Goal: Communication & Community: Answer question/provide support

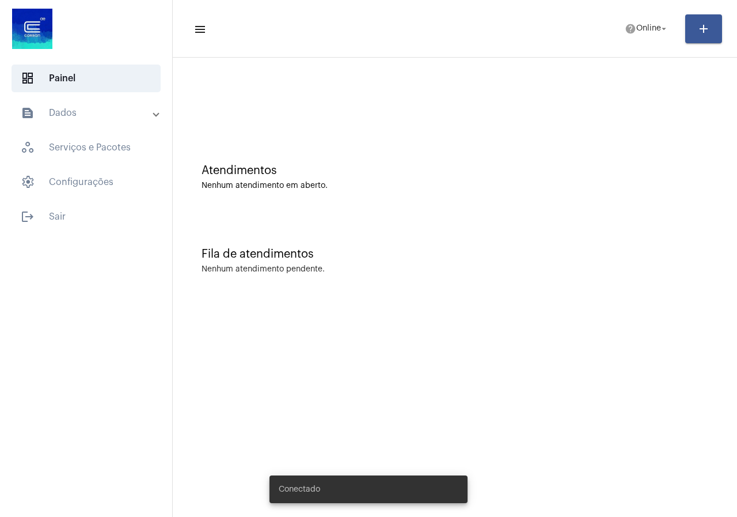
click at [608, 27] on mat-toolbar-row "menu help Online arrow_drop_down add" at bounding box center [455, 28] width 564 height 37
click at [625, 27] on mat-icon "help" at bounding box center [631, 29] width 12 height 12
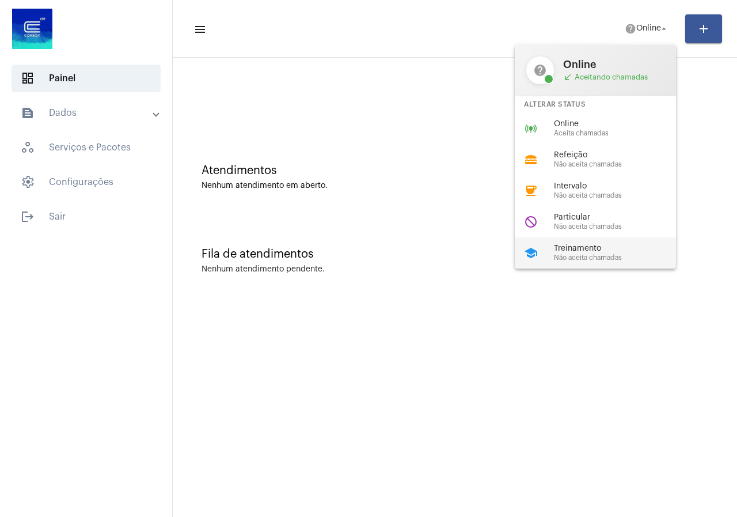
click at [557, 247] on span "Treinamento" at bounding box center [619, 248] width 131 height 9
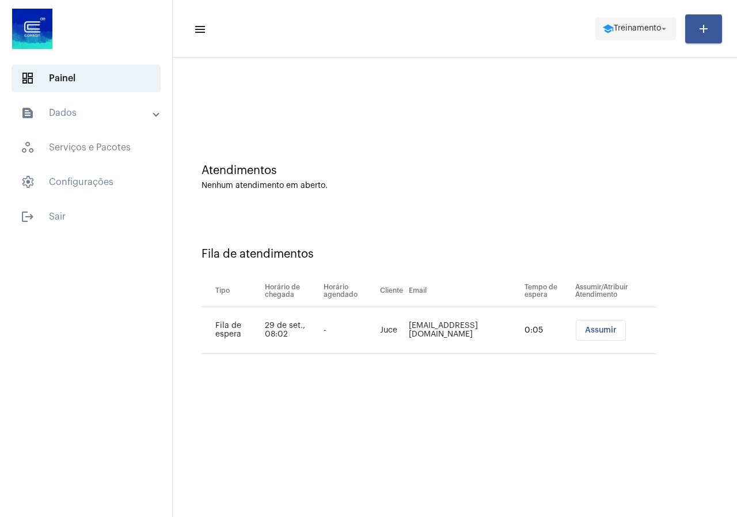
click at [673, 33] on button "school Treinamento arrow_drop_down" at bounding box center [636, 28] width 81 height 23
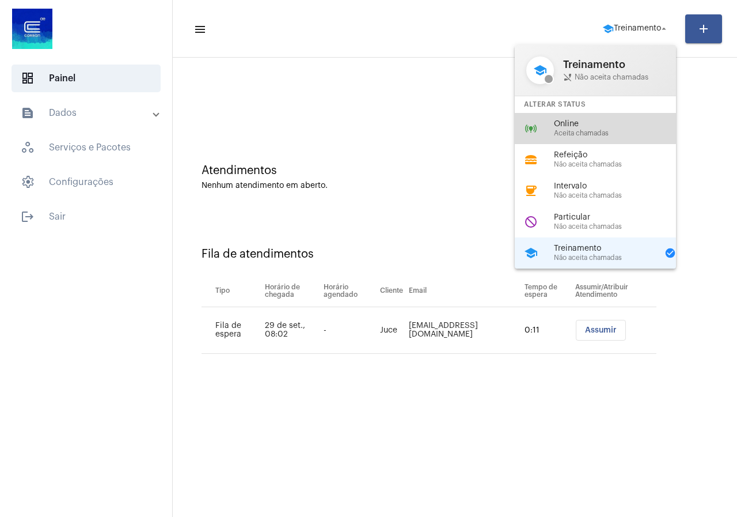
click at [553, 114] on div "online_prediction Online Aceita chamadas" at bounding box center [605, 128] width 180 height 31
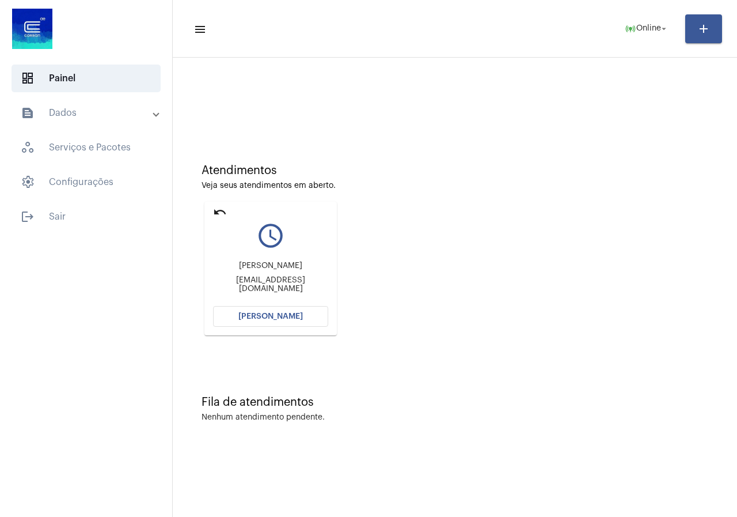
click at [264, 320] on button "[PERSON_NAME]" at bounding box center [270, 316] width 115 height 21
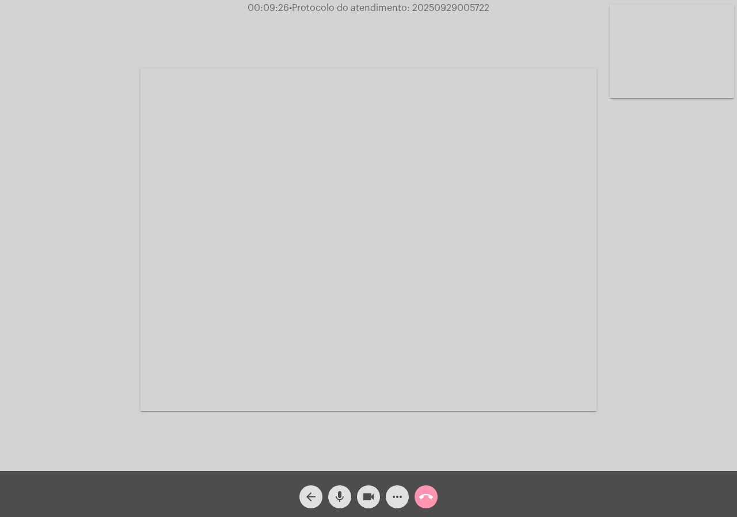
click at [377, 493] on button "videocam" at bounding box center [368, 496] width 23 height 23
click at [366, 492] on mat-icon "videocam_off" at bounding box center [369, 497] width 14 height 14
drag, startPoint x: 412, startPoint y: 7, endPoint x: 539, endPoint y: 10, distance: 126.8
click at [537, 10] on div "00:14:47 • Protocolo do atendimento: 20250929005722" at bounding box center [368, 8] width 737 height 10
click at [429, 490] on mat-icon "call_end" at bounding box center [426, 497] width 14 height 14
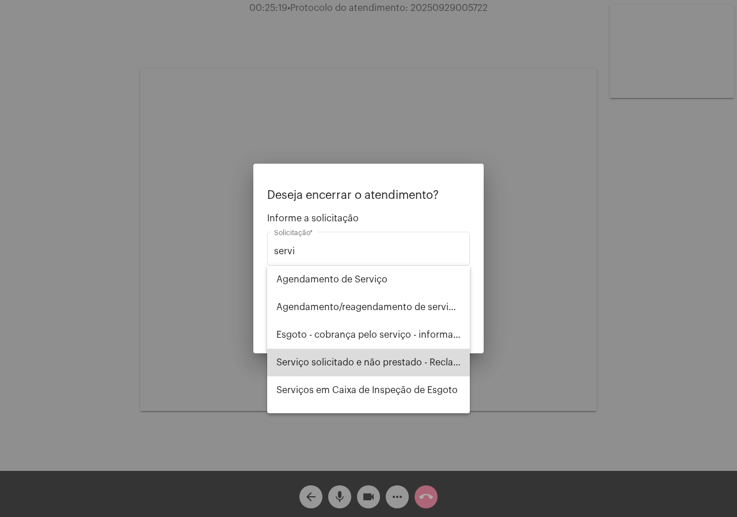
click at [386, 356] on span "Serviço solicitado e não prestado - Reclamação" at bounding box center [368, 362] width 184 height 28
type input "Serviço solicitado e não prestado - Reclamação"
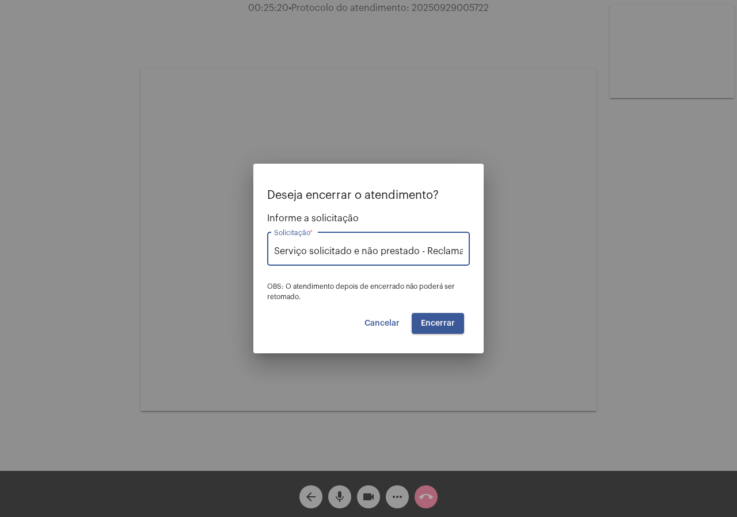
click at [443, 325] on span "Encerrar" at bounding box center [438, 323] width 34 height 8
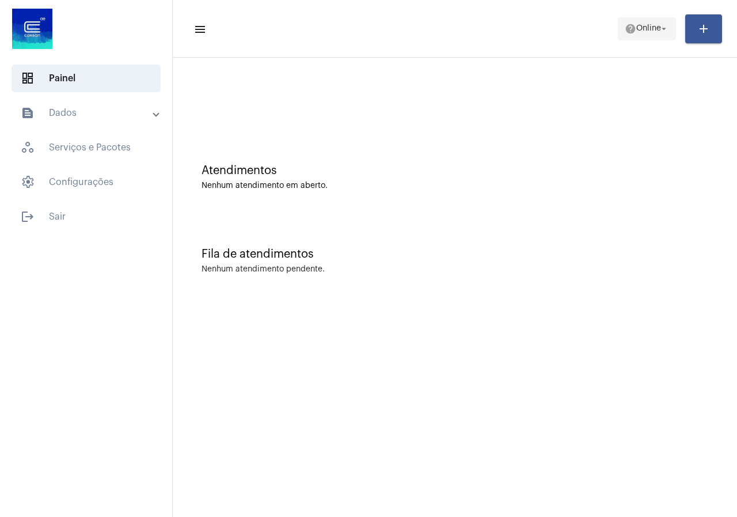
click at [659, 24] on mat-icon "arrow_drop_down" at bounding box center [664, 29] width 10 height 10
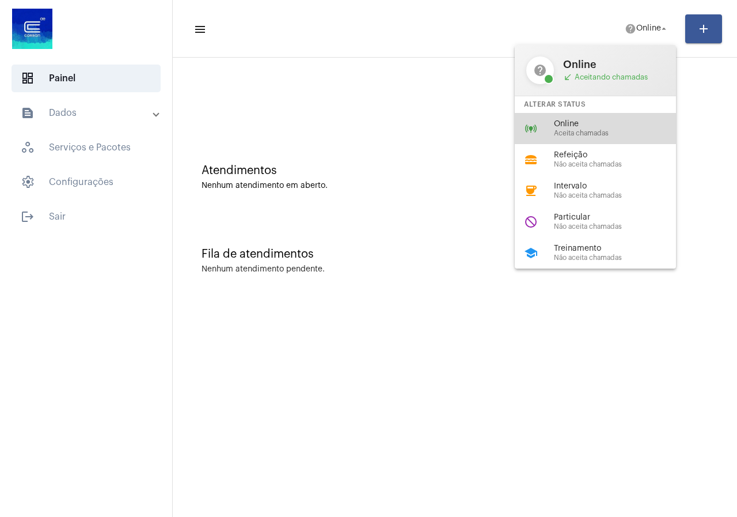
click at [624, 120] on span "Online" at bounding box center [619, 124] width 131 height 9
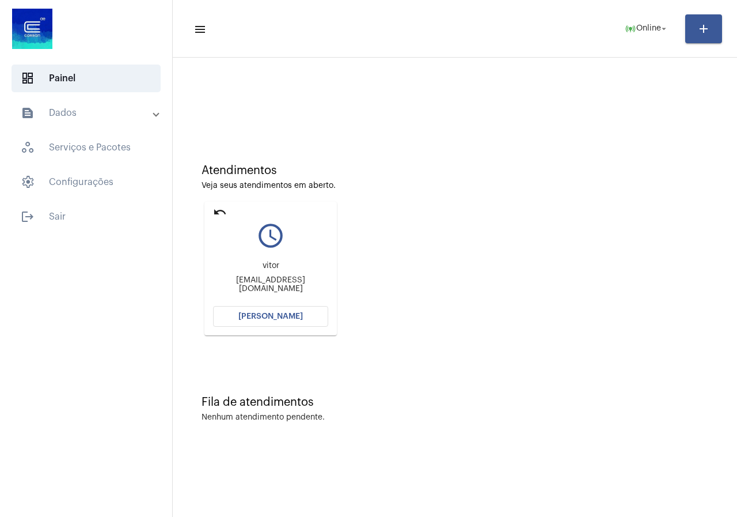
click at [243, 303] on mat-card "undo query_builder [PERSON_NAME] [PERSON_NAME][EMAIL_ADDRESS][DOMAIN_NAME] [PER…" at bounding box center [270, 269] width 132 height 134
click at [242, 311] on button "[PERSON_NAME]" at bounding box center [270, 316] width 115 height 21
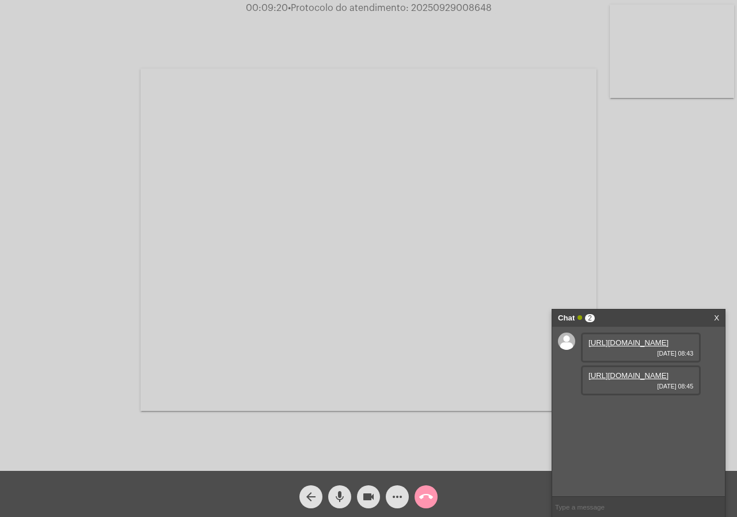
click at [613, 347] on link "[URL][DOMAIN_NAME]" at bounding box center [629, 342] width 80 height 9
click at [703, 406] on div "[URL][DOMAIN_NAME] [DATE] 08:43 [URL][DOMAIN_NAME] [DATE] 08:45 [EMAIL_ADDRESS]…" at bounding box center [638, 411] width 173 height 169
click at [656, 380] on link "[URL][DOMAIN_NAME]" at bounding box center [629, 375] width 80 height 9
click at [40, 197] on div "Acessando Câmera e Microfone..." at bounding box center [368, 238] width 735 height 471
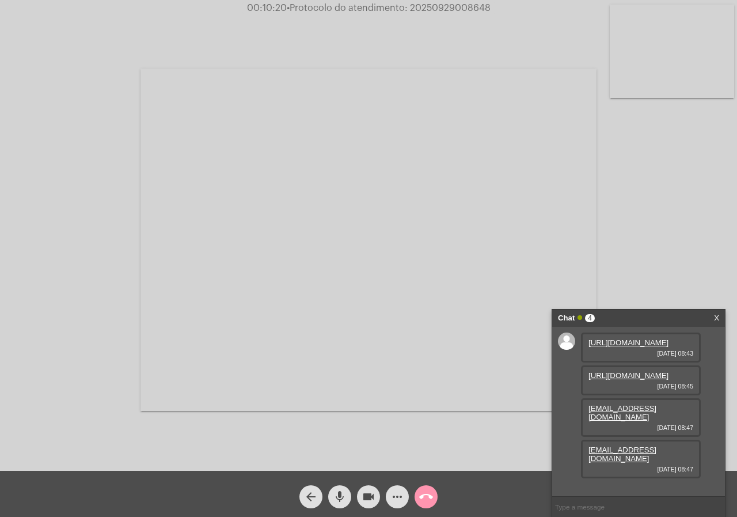
drag, startPoint x: 699, startPoint y: 445, endPoint x: 588, endPoint y: 442, distance: 111.2
click at [588, 437] on div "[EMAIL_ADDRESS][DOMAIN_NAME] [DATE] 08:47" at bounding box center [641, 417] width 120 height 39
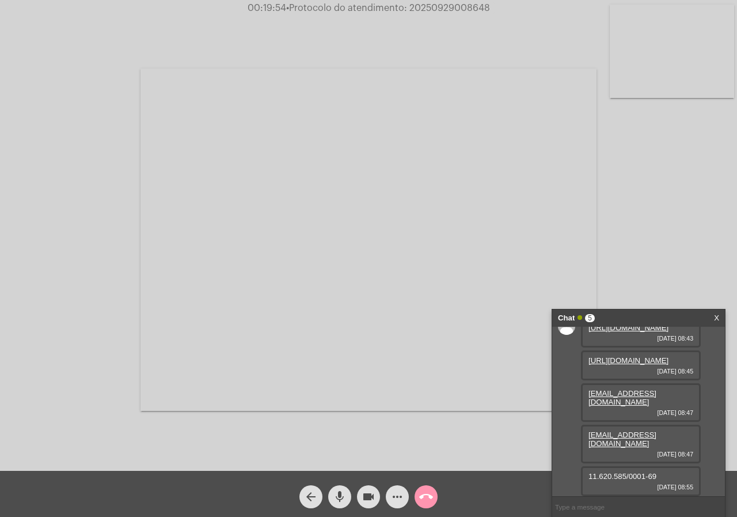
click at [449, 5] on span "• Protocolo do atendimento: 20250929008648" at bounding box center [388, 7] width 204 height 9
copy span "20250929008648"
click at [428, 490] on mat-icon "call_end" at bounding box center [426, 497] width 14 height 14
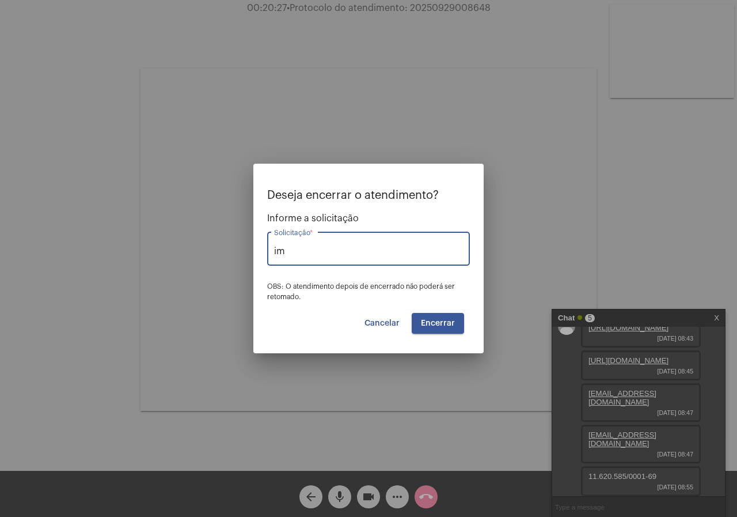
type input "i"
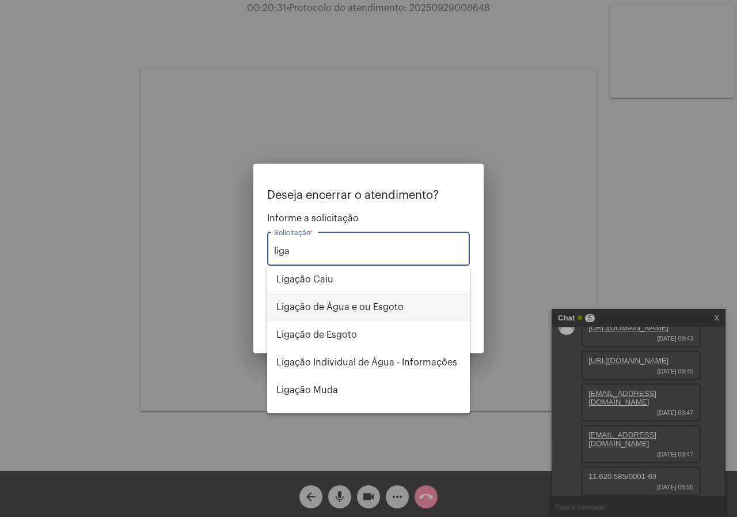
click at [340, 306] on span "Ligação de Água e ou Esgoto" at bounding box center [368, 307] width 184 height 28
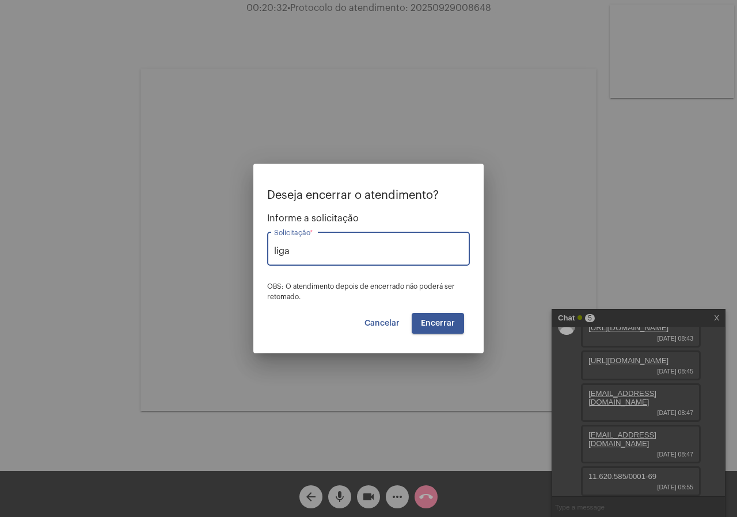
type input "Ligação de Água e ou Esgoto"
click at [429, 326] on span "Encerrar" at bounding box center [438, 323] width 34 height 8
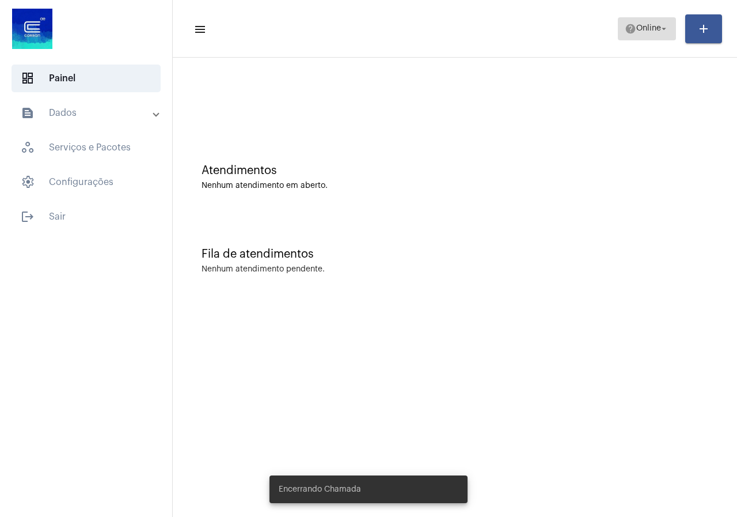
click at [647, 21] on span "help Online arrow_drop_down" at bounding box center [647, 28] width 44 height 21
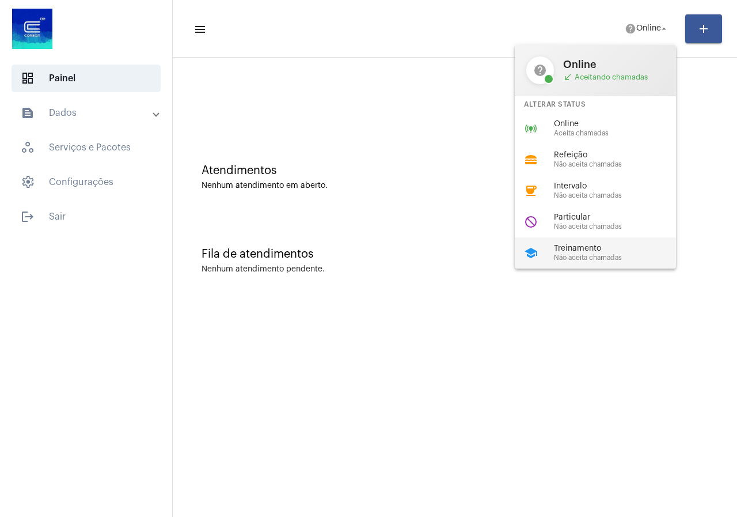
click at [591, 238] on div "school Treinamento Não aceita chamadas" at bounding box center [605, 252] width 180 height 31
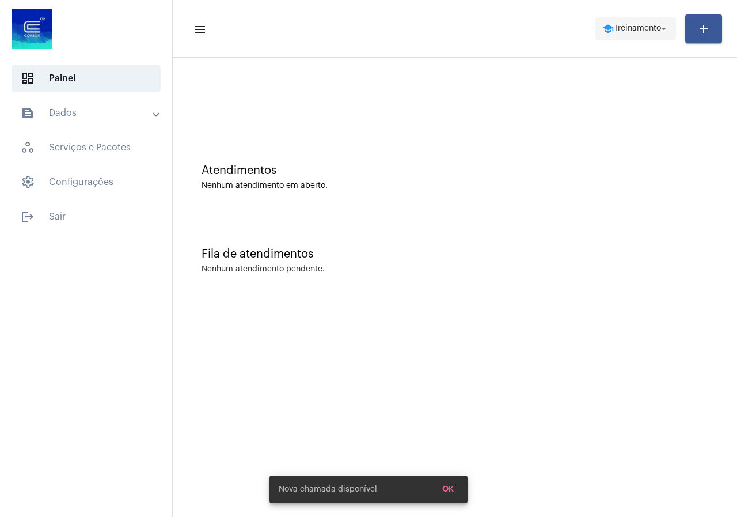
click at [666, 28] on mat-icon "arrow_drop_down" at bounding box center [664, 29] width 10 height 10
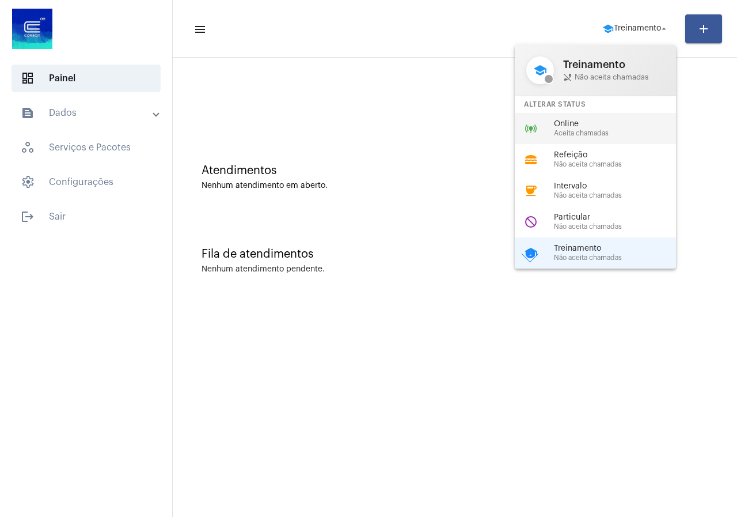
click at [576, 135] on span "Aceita chamadas" at bounding box center [619, 133] width 131 height 7
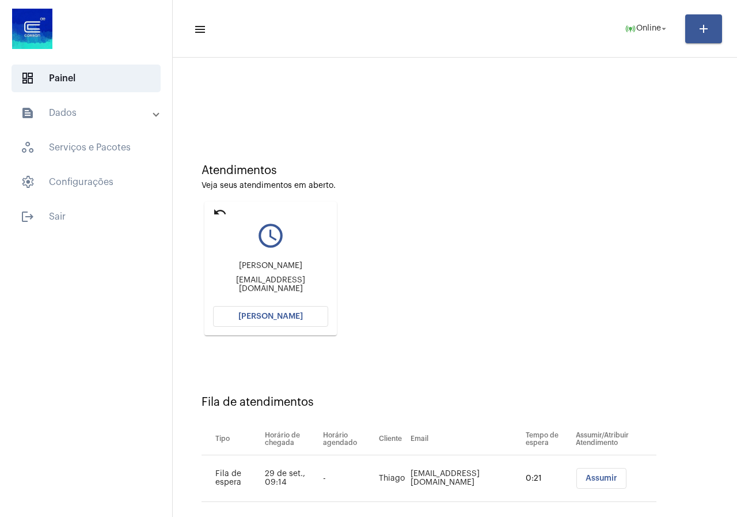
click at [249, 317] on span "[PERSON_NAME]" at bounding box center [270, 316] width 65 height 8
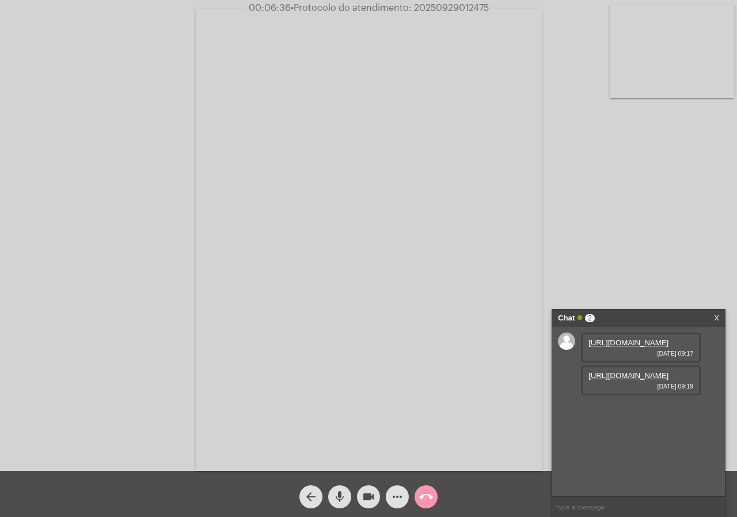
click at [618, 496] on div at bounding box center [638, 506] width 173 height 21
click at [616, 502] on input "text" at bounding box center [638, 507] width 173 height 20
click at [412, 494] on div "call_end" at bounding box center [426, 493] width 29 height 29
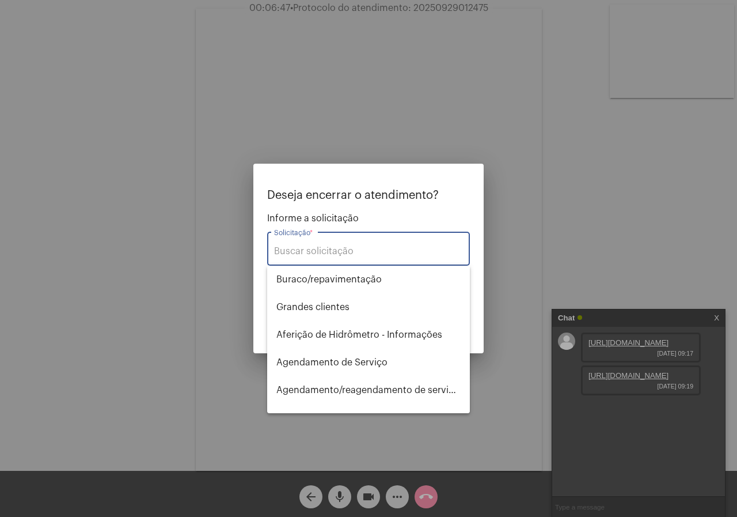
click at [616, 199] on div at bounding box center [368, 258] width 737 height 517
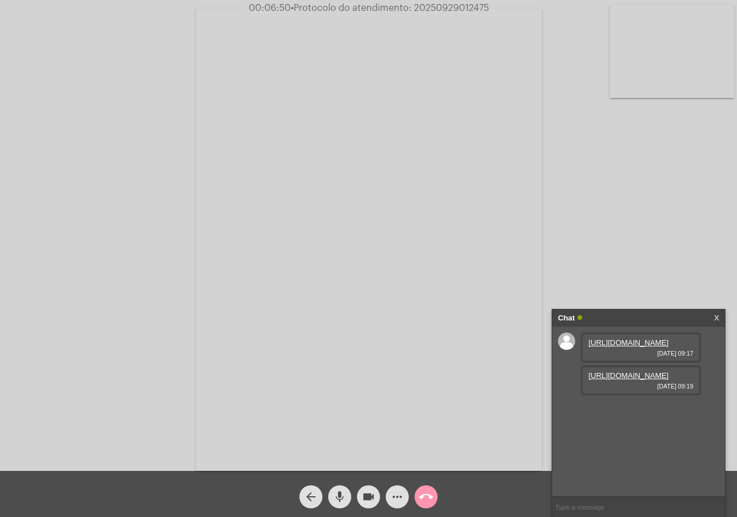
click at [633, 347] on link "[URL][DOMAIN_NAME]" at bounding box center [629, 342] width 80 height 9
click at [641, 380] on link "[URL][DOMAIN_NAME]" at bounding box center [629, 375] width 80 height 9
drag, startPoint x: 604, startPoint y: 463, endPoint x: 615, endPoint y: 463, distance: 11.5
click at [615, 421] on span "[STREET_ADDRESS][PERSON_NAME]" at bounding box center [626, 412] width 75 height 17
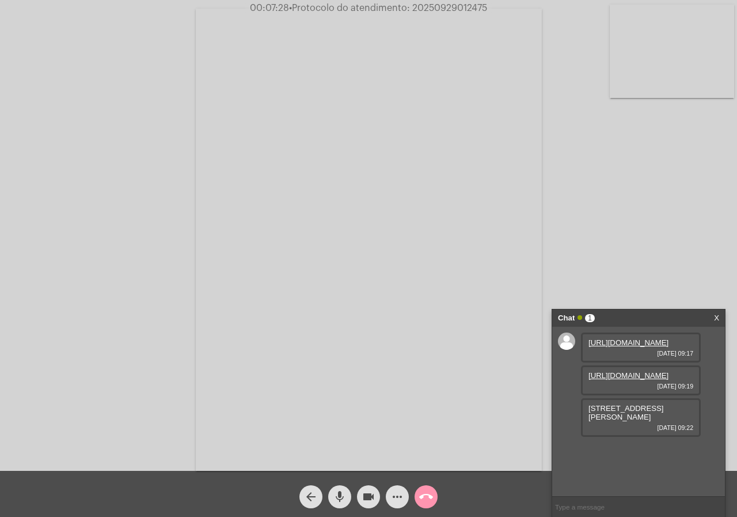
click at [619, 421] on span "[STREET_ADDRESS][PERSON_NAME]" at bounding box center [626, 412] width 75 height 17
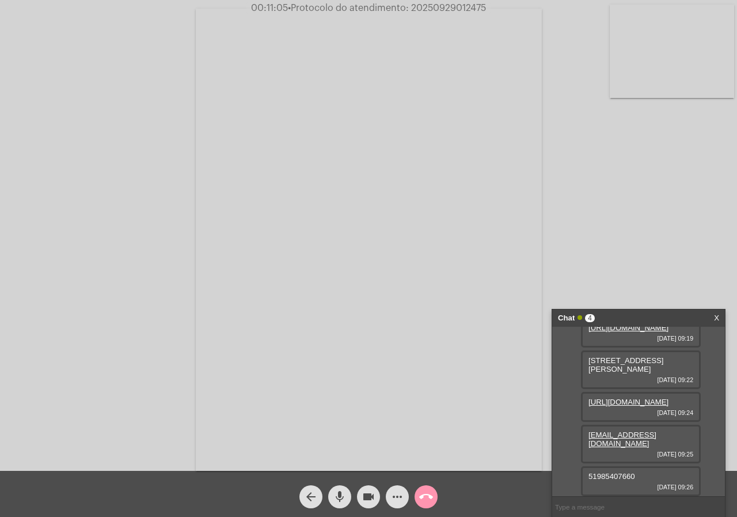
scroll to position [117, 0]
drag, startPoint x: 670, startPoint y: 442, endPoint x: 585, endPoint y: 441, distance: 85.3
click at [585, 441] on div "[EMAIL_ADDRESS][DOMAIN_NAME] [DATE] 09:25" at bounding box center [641, 444] width 120 height 39
drag, startPoint x: 644, startPoint y: 479, endPoint x: 575, endPoint y: 480, distance: 68.6
click at [575, 480] on div "[URL][DOMAIN_NAME] [DATE] 09:17 [URL][DOMAIN_NAME] [DATE] 09:19 Rua C-DEZ númer…" at bounding box center [638, 411] width 173 height 169
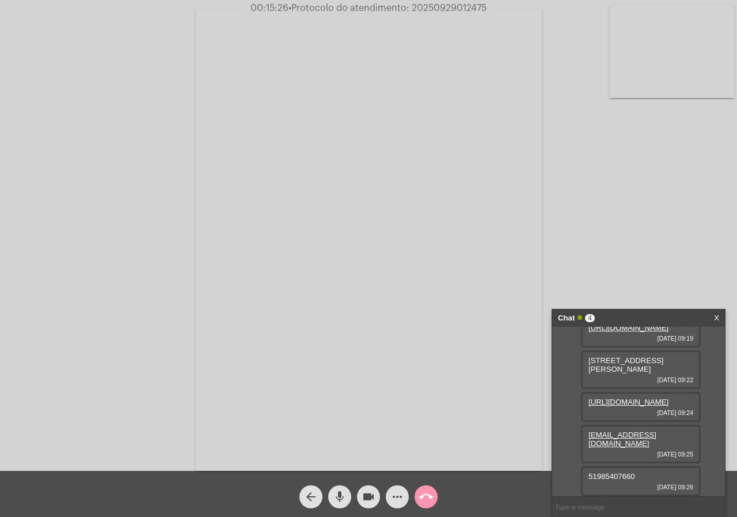
click at [602, 400] on link "[URL][DOMAIN_NAME]" at bounding box center [629, 401] width 80 height 9
drag, startPoint x: 39, startPoint y: 214, endPoint x: 737, endPoint y: 72, distance: 711.9
click at [39, 214] on div "Acessando Câmera e Microfone..." at bounding box center [368, 238] width 735 height 471
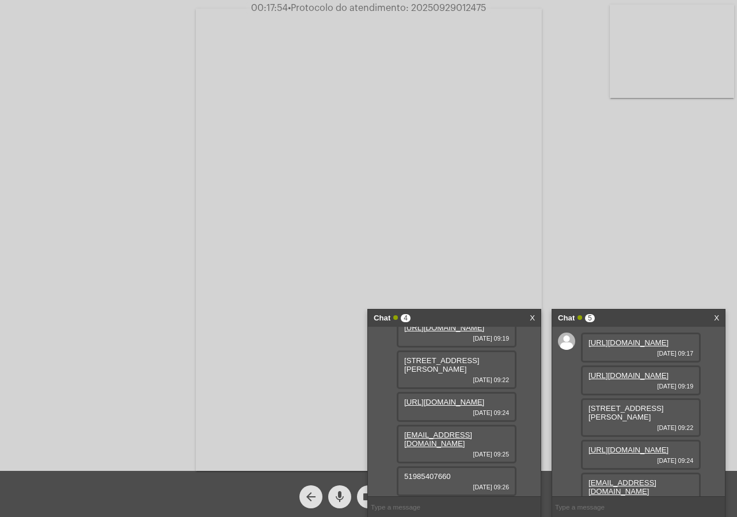
click at [535, 312] on link "X" at bounding box center [532, 317] width 5 height 17
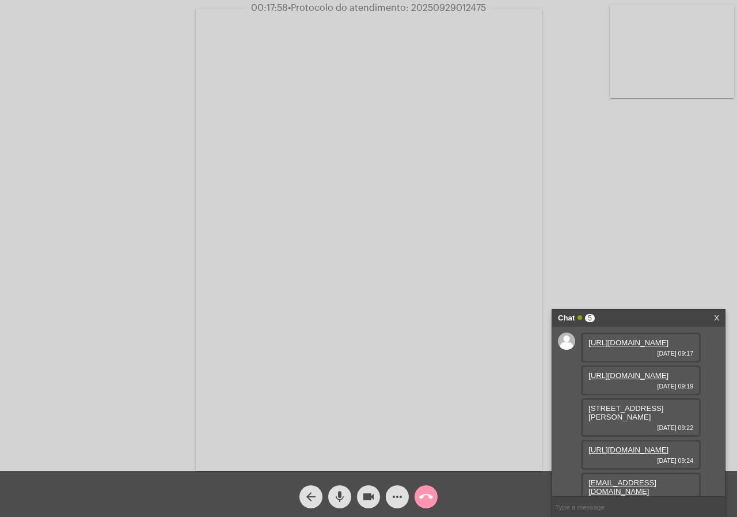
scroll to position [176, 0]
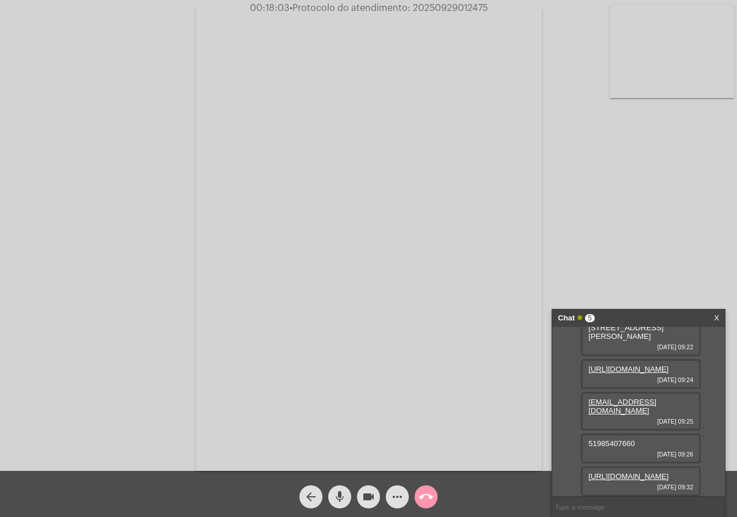
click at [643, 472] on link "[URL][DOMAIN_NAME]" at bounding box center [629, 476] width 80 height 9
click at [0, 158] on div "Acessando Câmera e Microfone..." at bounding box center [368, 235] width 737 height 471
click at [401, 499] on mat-icon "more_horiz" at bounding box center [398, 497] width 14 height 14
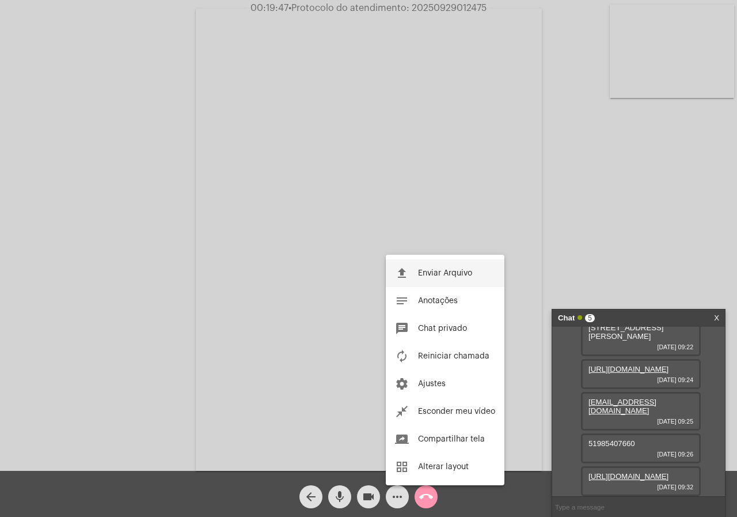
click at [432, 278] on button "file_upload Enviar Arquivo" at bounding box center [445, 273] width 119 height 28
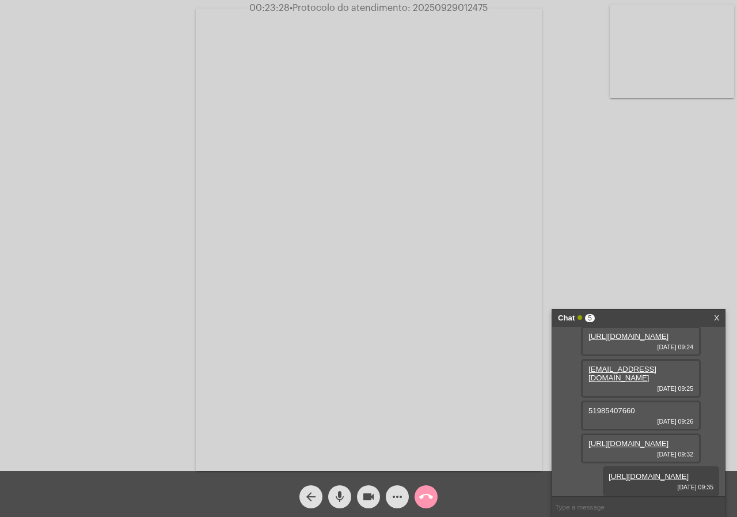
scroll to position [234, 0]
drag, startPoint x: 673, startPoint y: 380, endPoint x: 585, endPoint y: 387, distance: 88.4
click at [585, 387] on div "[EMAIL_ADDRESS][DOMAIN_NAME] [DATE] 09:25" at bounding box center [641, 378] width 120 height 39
click at [108, 120] on div "Acessando Câmera e Microfone..." at bounding box center [368, 238] width 735 height 471
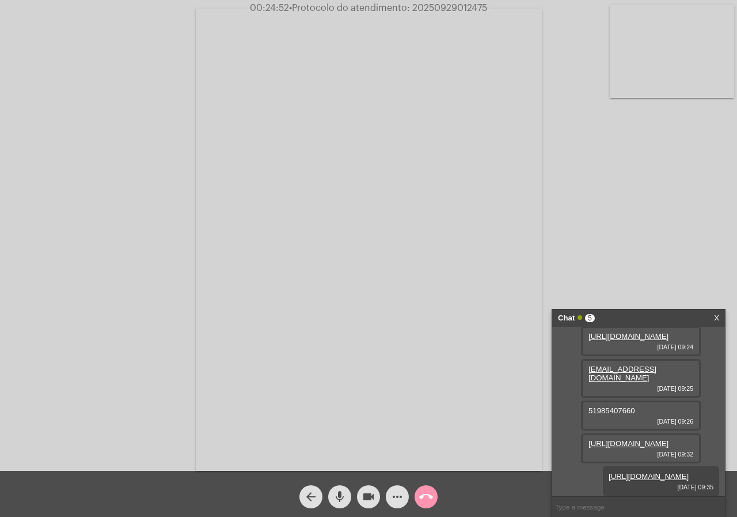
click at [621, 415] on span "51985407660" at bounding box center [612, 410] width 47 height 9
copy link "[EMAIL_ADDRESS][DOMAIN_NAME]"
click at [476, 3] on span "• Protocolo do atendimento: 20250929012475" at bounding box center [389, 7] width 198 height 9
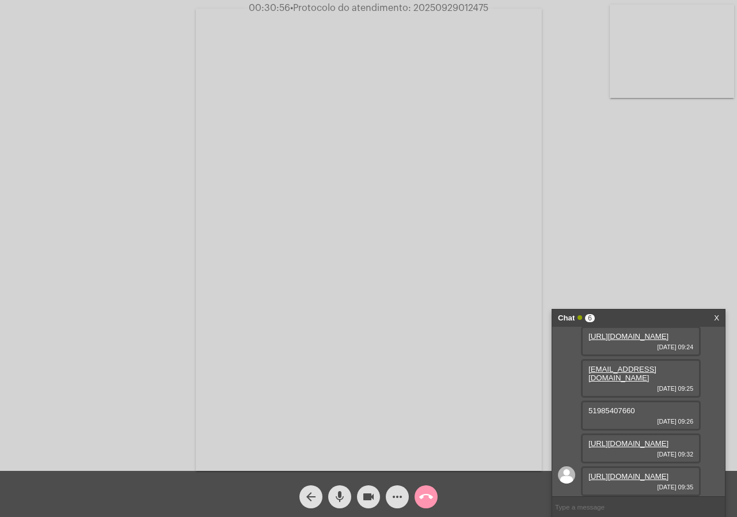
copy span "20250929012475"
click at [430, 488] on span "call_end" at bounding box center [426, 496] width 14 height 23
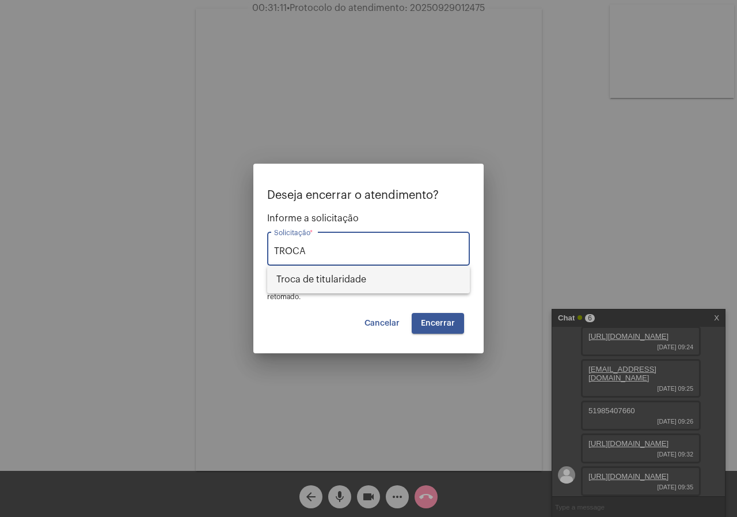
click at [315, 286] on span "Troca de titularidade" at bounding box center [368, 280] width 184 height 28
type input "Troca de titularidade"
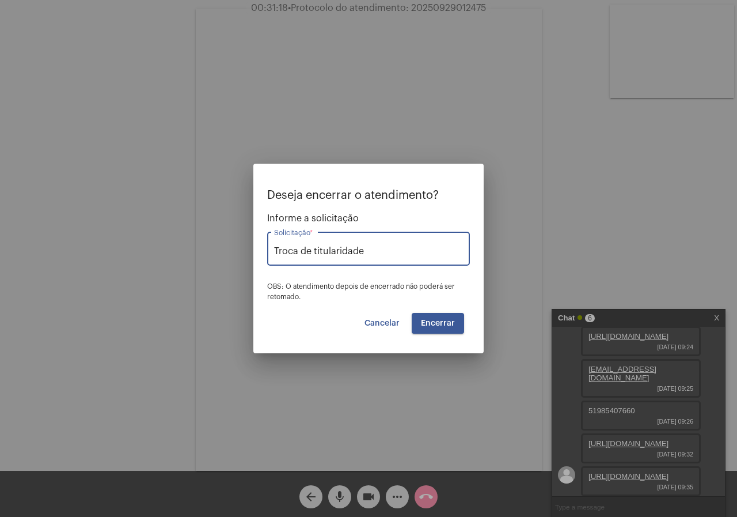
click at [445, 329] on button "Encerrar" at bounding box center [438, 323] width 52 height 21
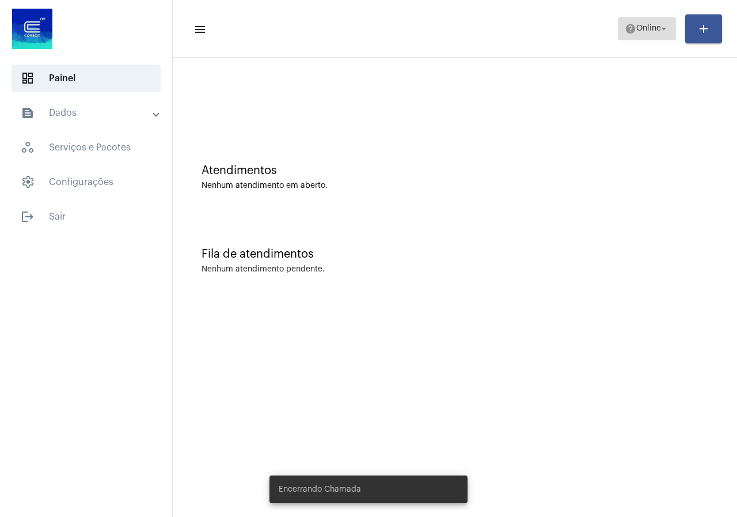
click at [661, 25] on mat-icon "arrow_drop_down" at bounding box center [664, 29] width 10 height 10
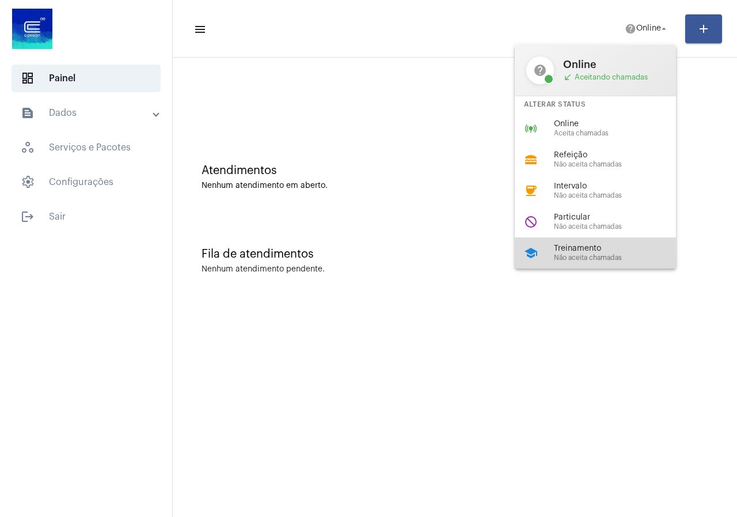
click at [574, 240] on div "school Treinamento Não aceita chamadas" at bounding box center [605, 252] width 180 height 31
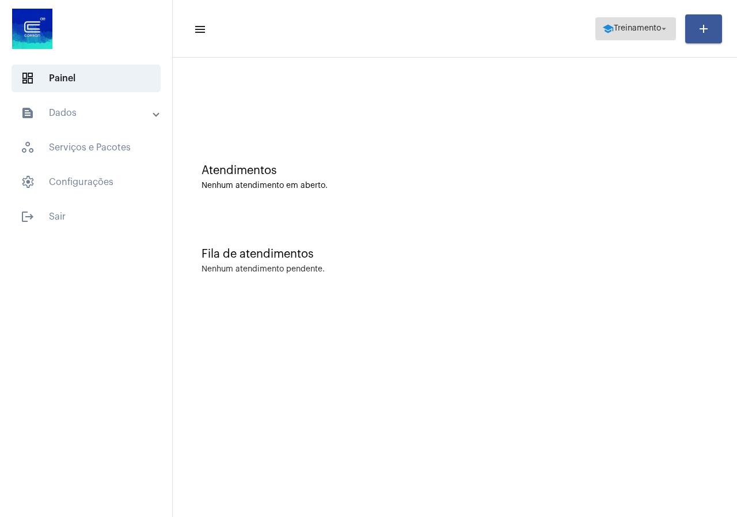
click at [624, 18] on span "school Treinamento arrow_drop_down" at bounding box center [636, 28] width 67 height 21
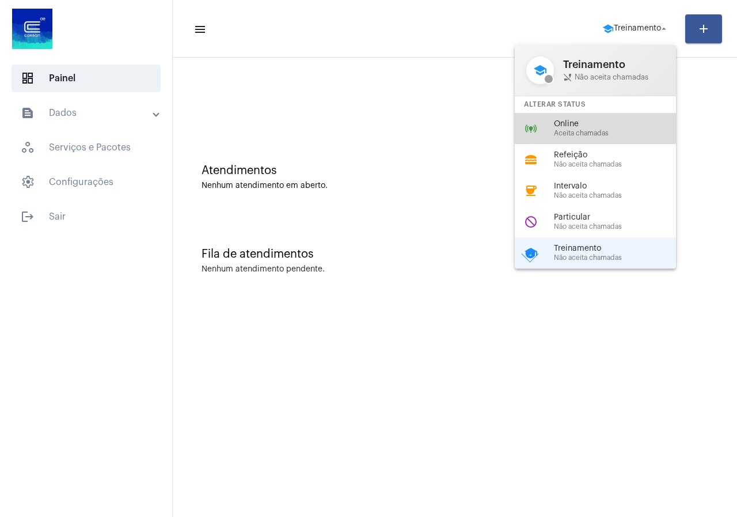
click at [573, 130] on span "Aceita chamadas" at bounding box center [619, 133] width 131 height 7
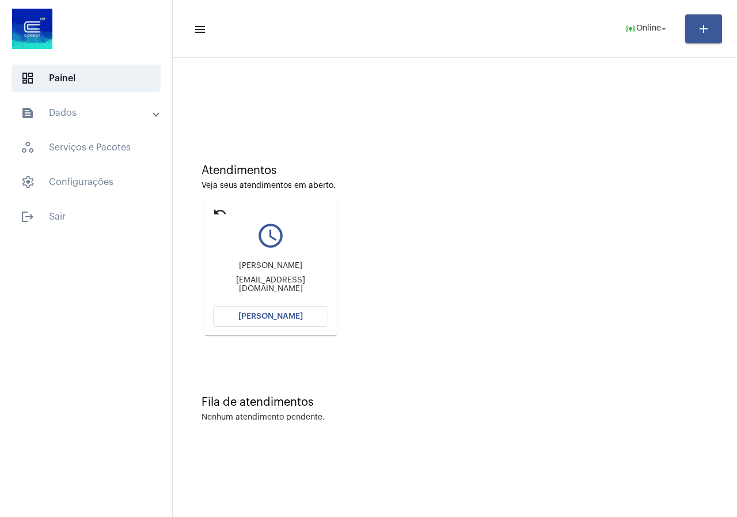
click at [308, 308] on button "[PERSON_NAME]" at bounding box center [270, 316] width 115 height 21
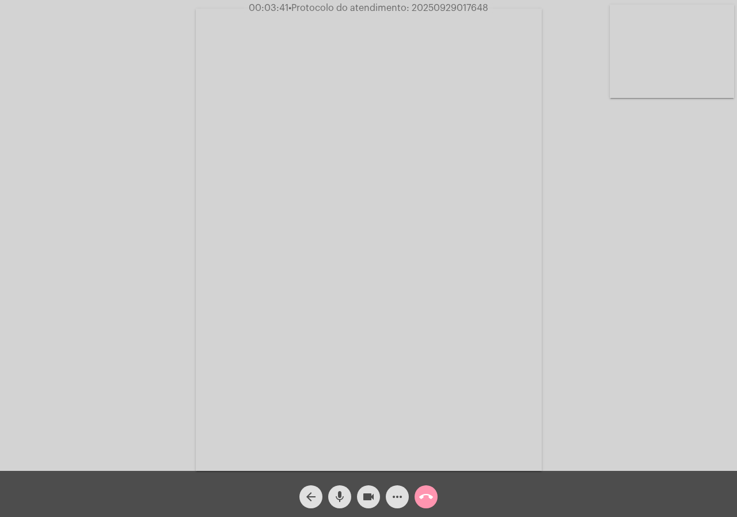
click at [396, 486] on span "more_horiz" at bounding box center [398, 496] width 14 height 23
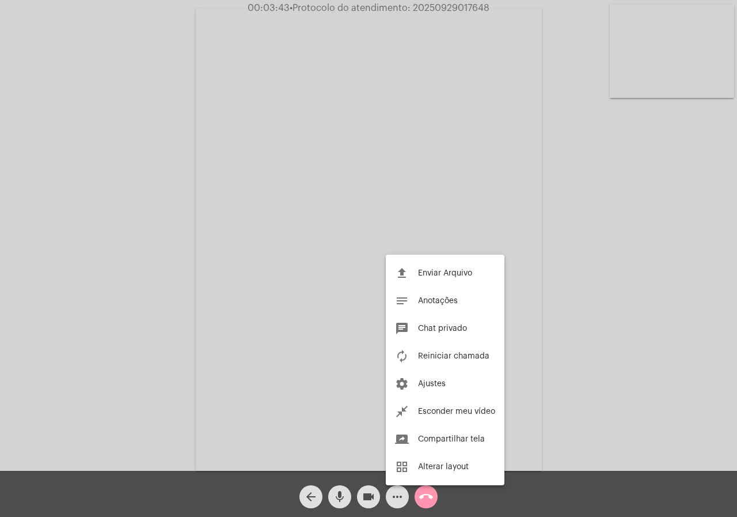
click at [95, 192] on div at bounding box center [368, 258] width 737 height 517
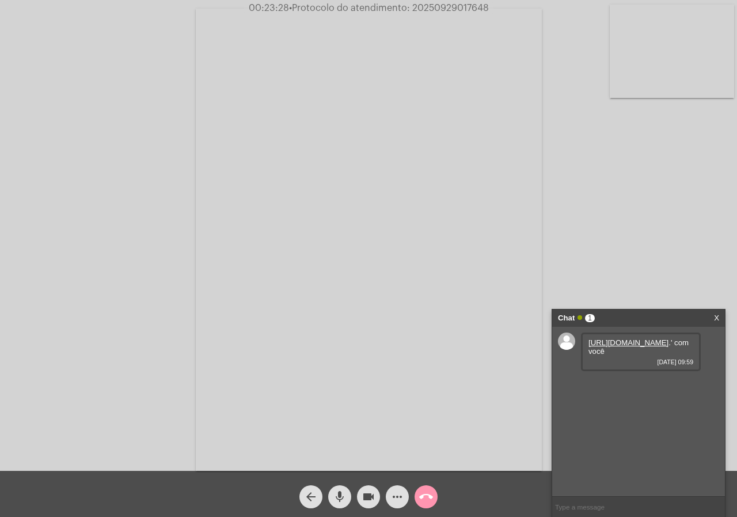
click at [441, 4] on span "• Protocolo do atendimento: 20250929017648" at bounding box center [389, 7] width 200 height 9
copy span "20250929017648"
click at [425, 495] on mat-icon "call_end" at bounding box center [426, 497] width 14 height 14
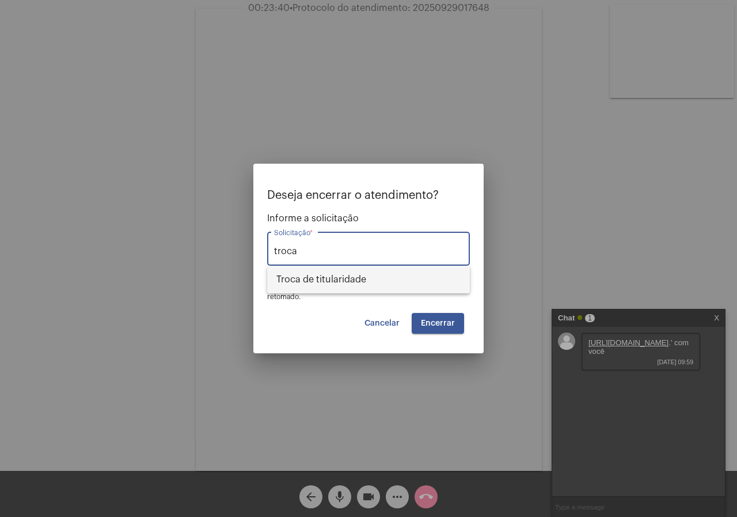
click at [359, 270] on span "Troca de titularidade" at bounding box center [368, 280] width 184 height 28
type input "Troca de titularidade"
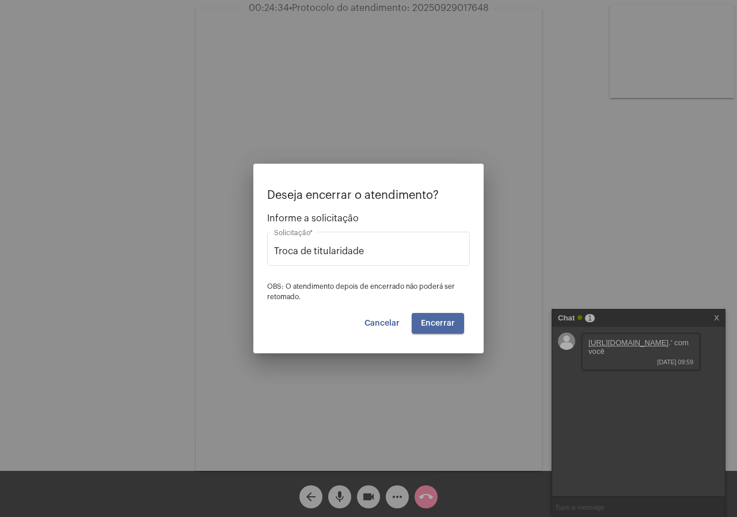
click at [453, 323] on span "Encerrar" at bounding box center [438, 323] width 34 height 8
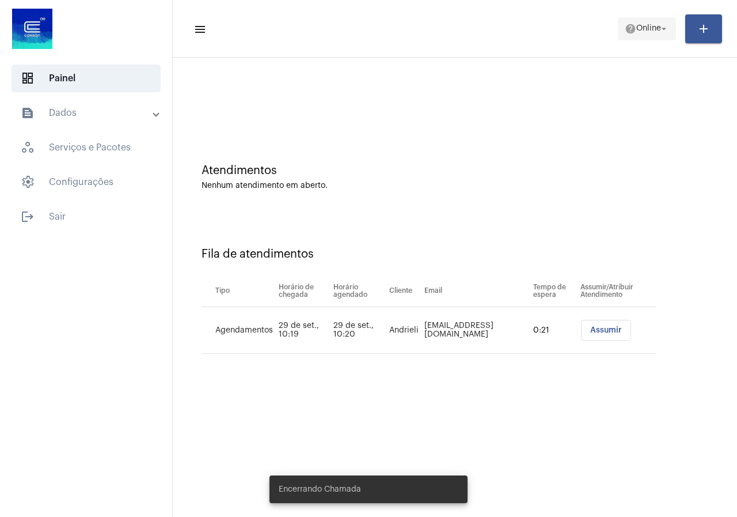
click at [618, 32] on button "help Online arrow_drop_down" at bounding box center [647, 28] width 58 height 23
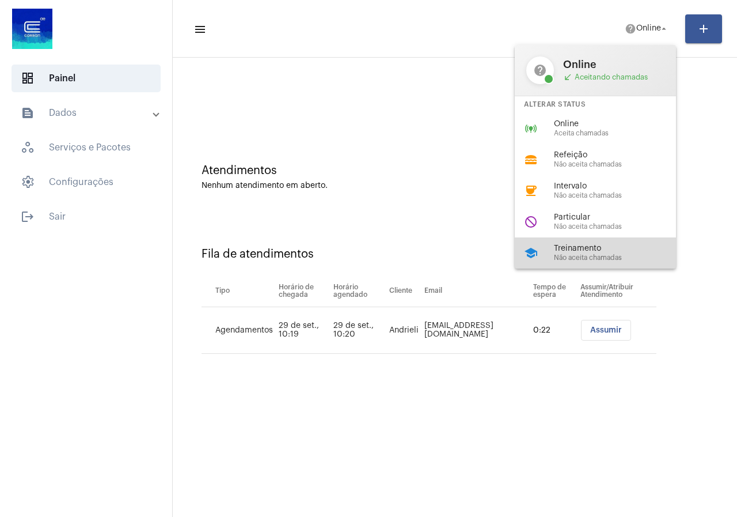
click at [581, 249] on span "Treinamento" at bounding box center [619, 248] width 131 height 9
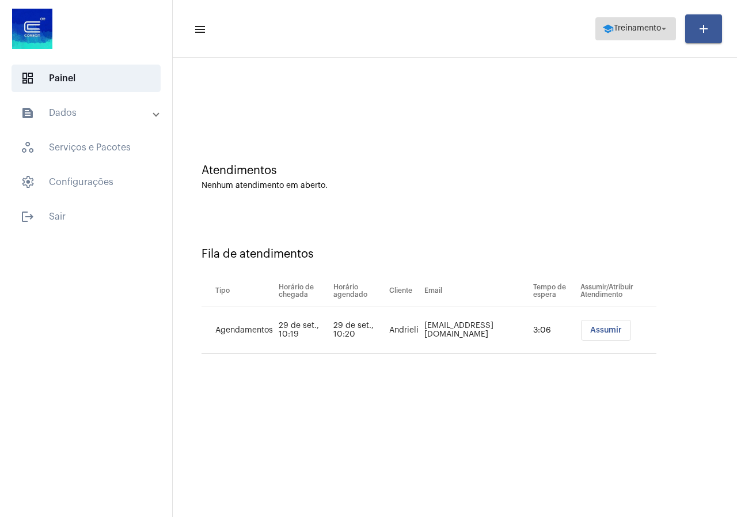
click at [614, 32] on span "Treinamento" at bounding box center [637, 29] width 47 height 8
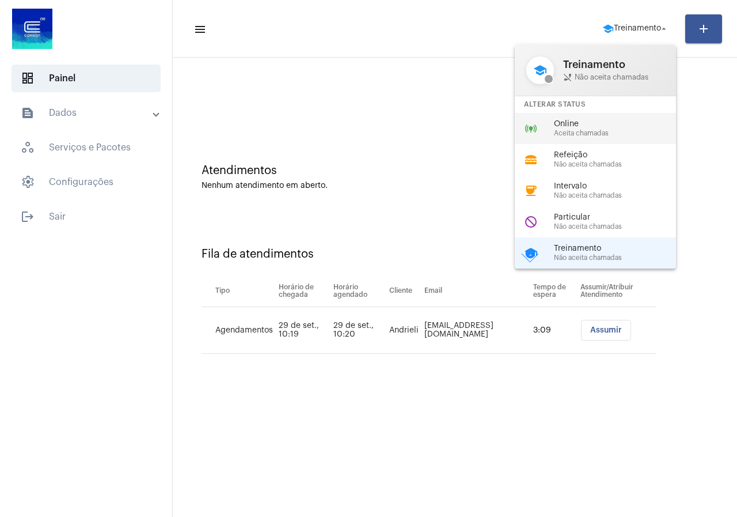
click at [593, 123] on span "Online" at bounding box center [619, 124] width 131 height 9
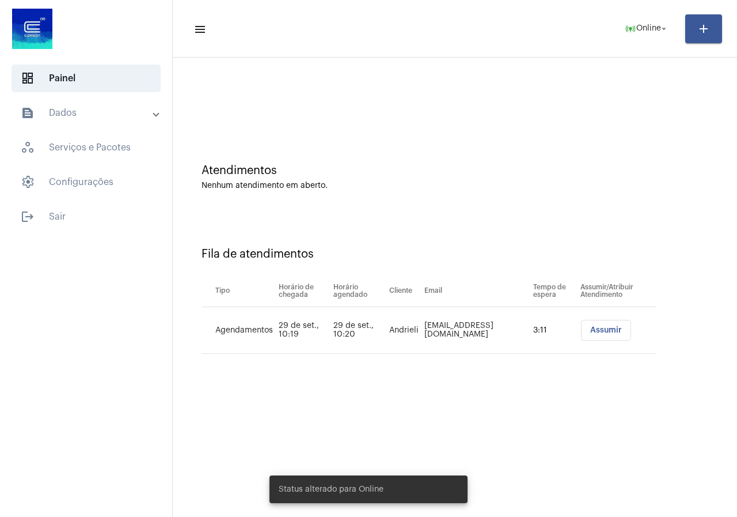
click at [602, 331] on span "Assumir" at bounding box center [606, 330] width 32 height 8
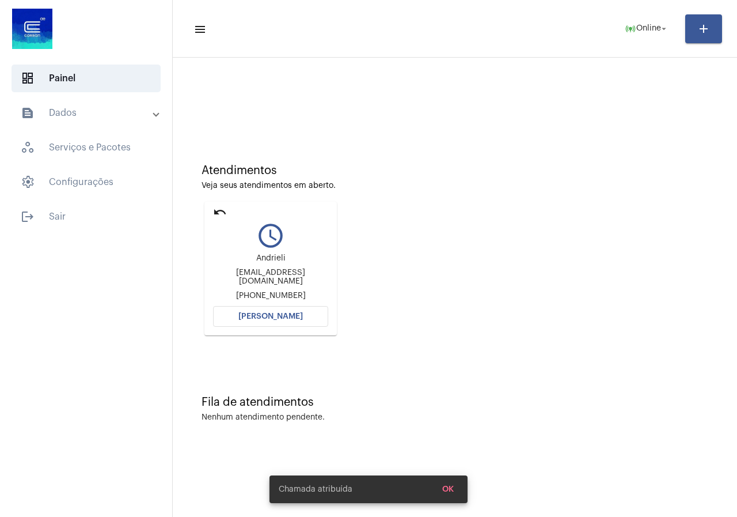
click at [301, 310] on button "[PERSON_NAME]" at bounding box center [270, 316] width 115 height 21
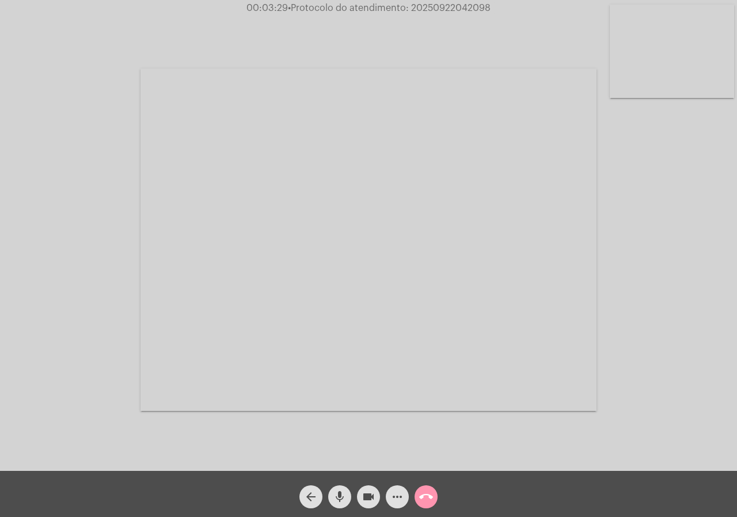
click at [395, 500] on mat-icon "more_horiz" at bounding box center [398, 497] width 14 height 14
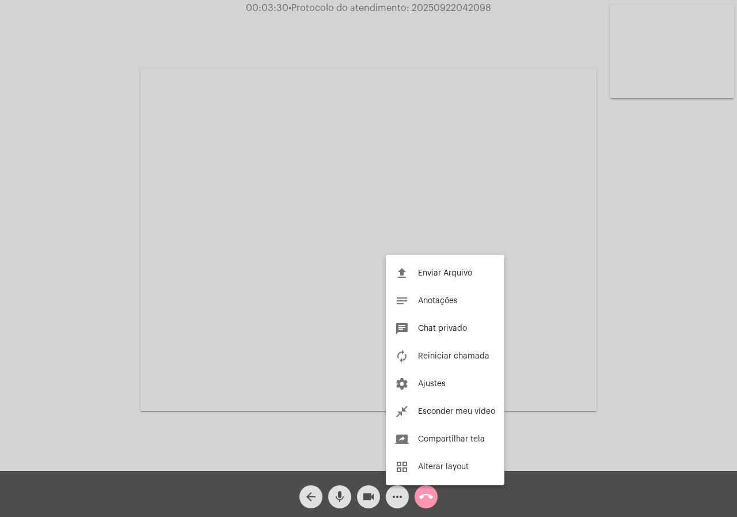
click at [75, 325] on div at bounding box center [368, 258] width 737 height 517
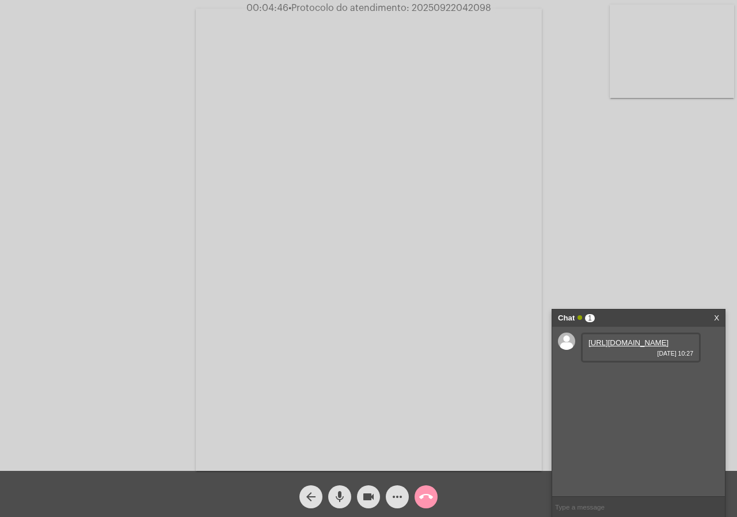
click at [639, 347] on link "[URL][DOMAIN_NAME]" at bounding box center [629, 342] width 80 height 9
click at [392, 493] on mat-icon "more_horiz" at bounding box center [398, 497] width 14 height 14
click at [395, 493] on mat-icon "more_horiz" at bounding box center [398, 497] width 14 height 14
click at [399, 501] on mat-icon "more_horiz" at bounding box center [398, 497] width 14 height 14
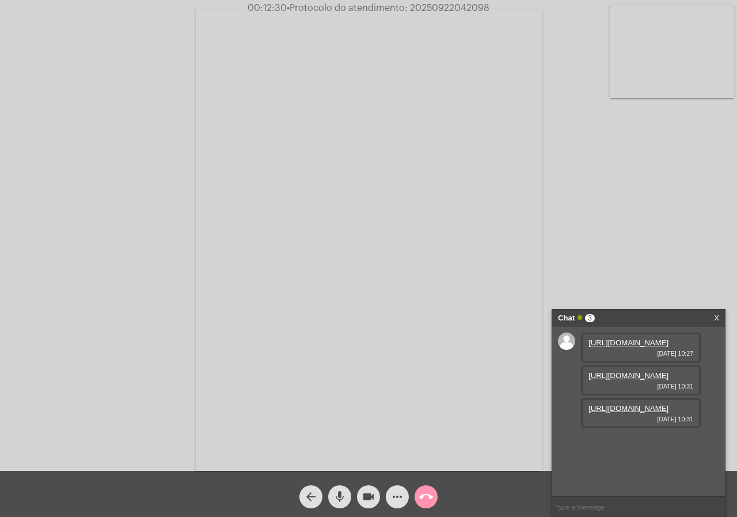
click at [401, 499] on mat-icon "more_horiz" at bounding box center [398, 497] width 14 height 14
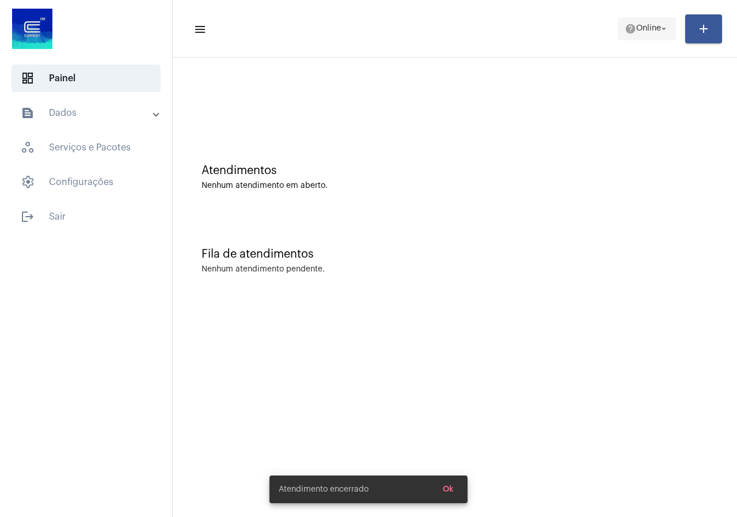
click at [639, 27] on span "Online" at bounding box center [648, 29] width 25 height 8
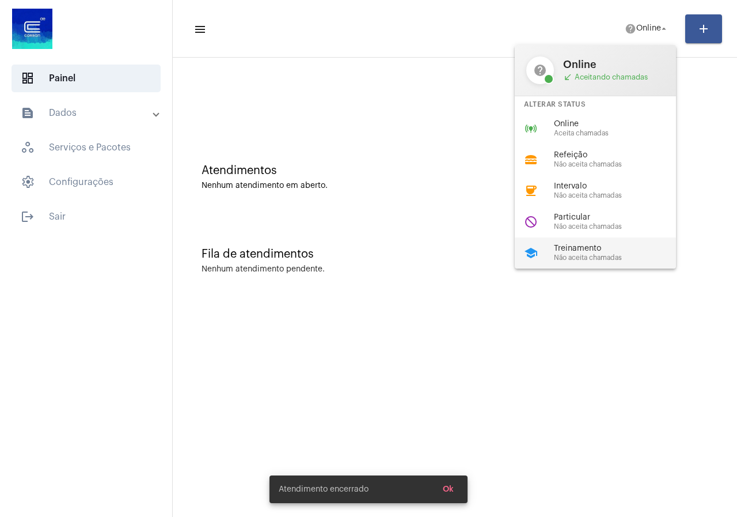
click at [599, 245] on span "Treinamento" at bounding box center [619, 248] width 131 height 9
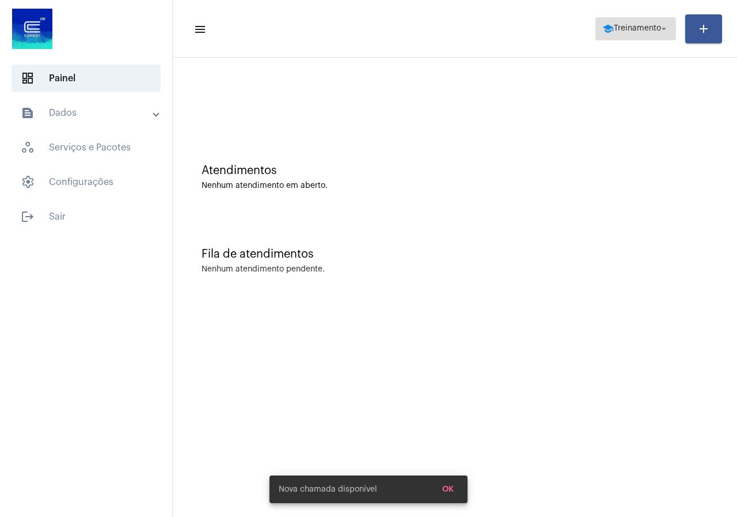
drag, startPoint x: 657, startPoint y: 25, endPoint x: 647, endPoint y: 33, distance: 12.2
click at [655, 25] on span "Treinamento" at bounding box center [637, 29] width 47 height 8
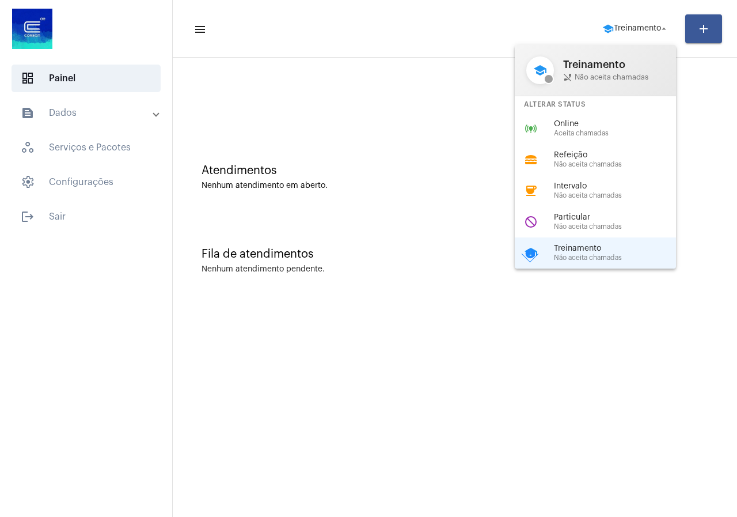
click at [572, 216] on div "do_not_disturb Particular Não aceita chamadas" at bounding box center [605, 221] width 180 height 31
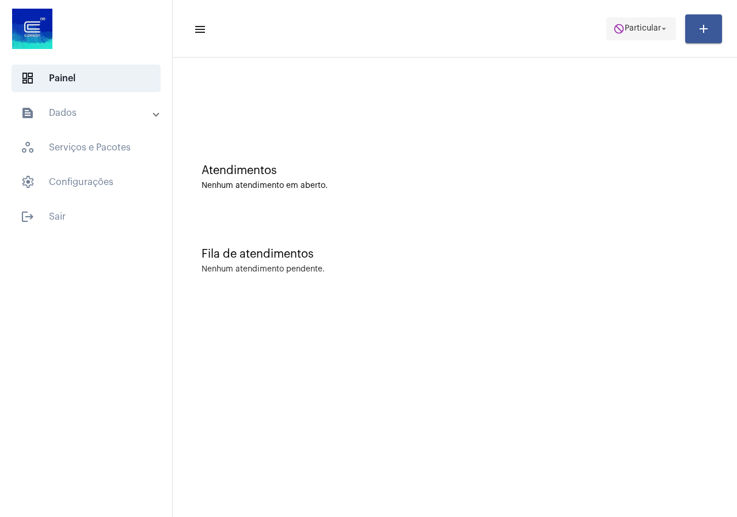
click at [607, 22] on button "do_not_disturb Particular arrow_drop_down" at bounding box center [642, 28] width 70 height 23
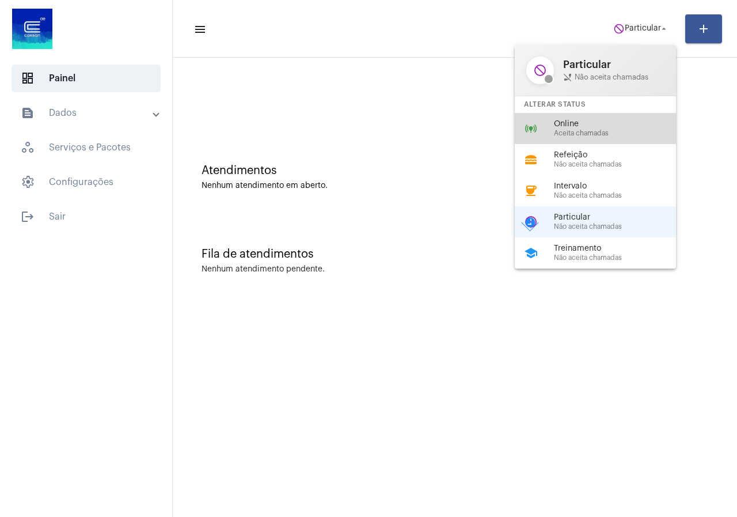
click at [612, 120] on span "Online" at bounding box center [619, 124] width 131 height 9
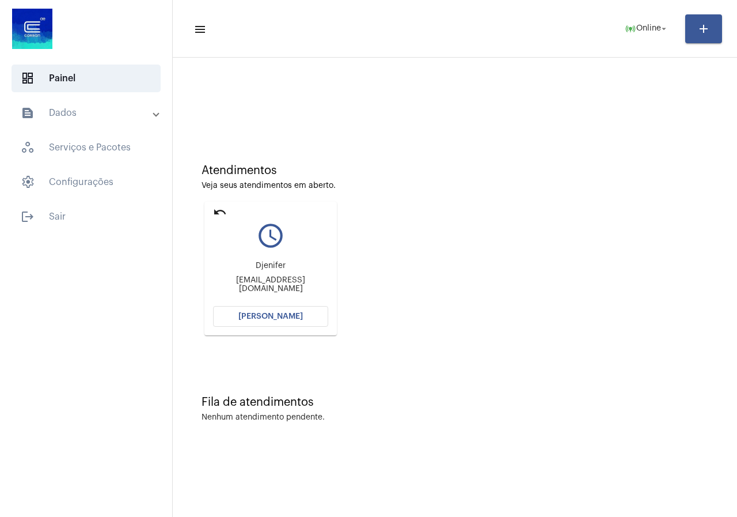
click at [287, 320] on button "[PERSON_NAME]" at bounding box center [270, 316] width 115 height 21
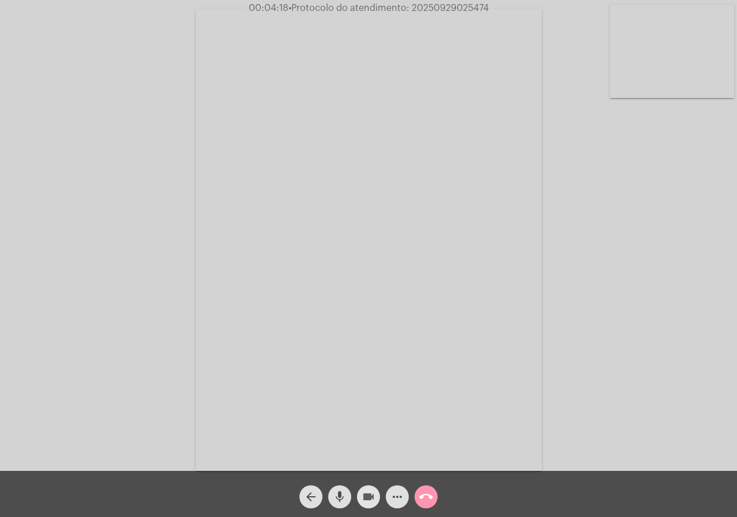
click at [371, 498] on mat-icon "videocam" at bounding box center [369, 497] width 14 height 14
click at [370, 497] on mat-icon "videocam_off" at bounding box center [369, 497] width 14 height 14
click at [370, 497] on mat-icon "videocam" at bounding box center [369, 497] width 14 height 14
click at [376, 491] on button "videocam_off" at bounding box center [368, 496] width 23 height 23
drag, startPoint x: 376, startPoint y: 491, endPoint x: 124, endPoint y: 397, distance: 268.5
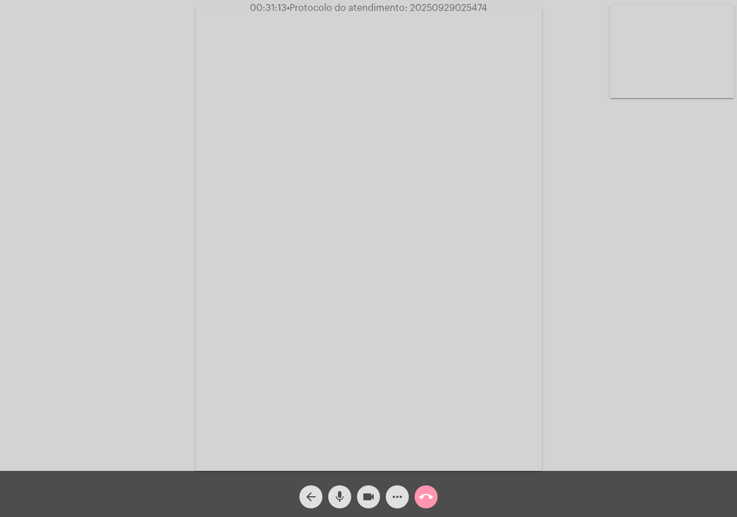
click at [150, 380] on div "Acessando Câmera e Microfone..." at bounding box center [368, 238] width 735 height 471
click at [360, 495] on button "videocam" at bounding box center [368, 496] width 23 height 23
click at [364, 498] on mat-icon "videocam_off" at bounding box center [369, 497] width 14 height 14
click at [169, 258] on div "Acessando Câmera e Microfone..." at bounding box center [368, 238] width 735 height 471
click at [370, 490] on mat-icon "videocam" at bounding box center [369, 497] width 14 height 14
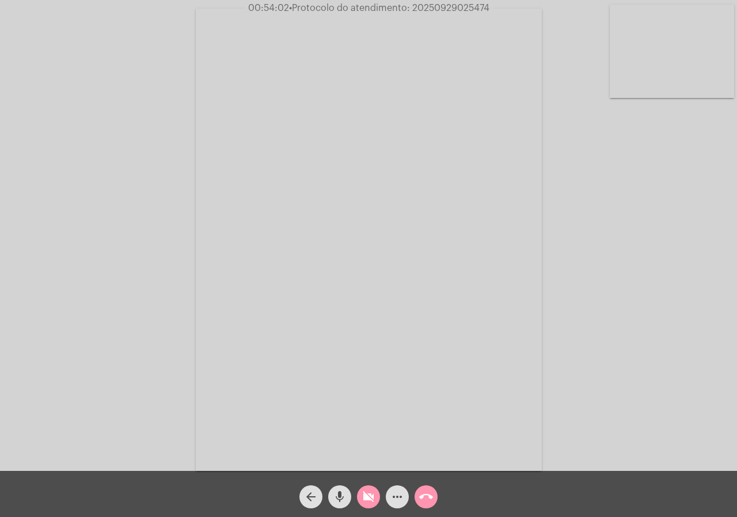
click at [374, 497] on mat-icon "videocam_off" at bounding box center [369, 497] width 14 height 14
